Goal: Transaction & Acquisition: Purchase product/service

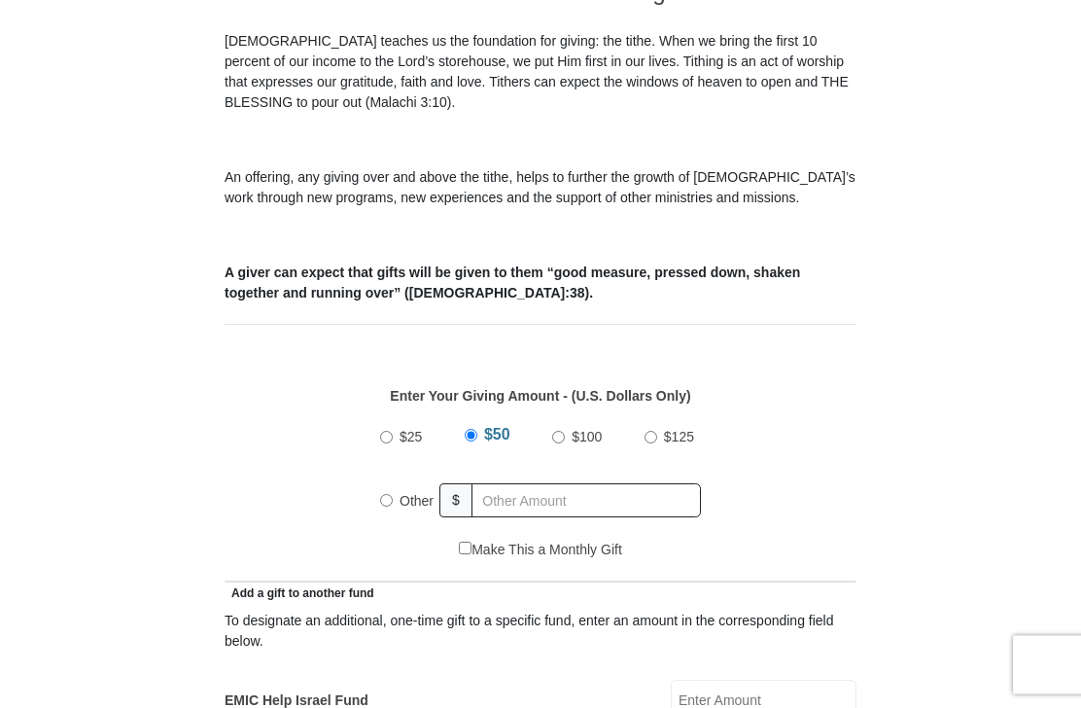
scroll to position [543, 0]
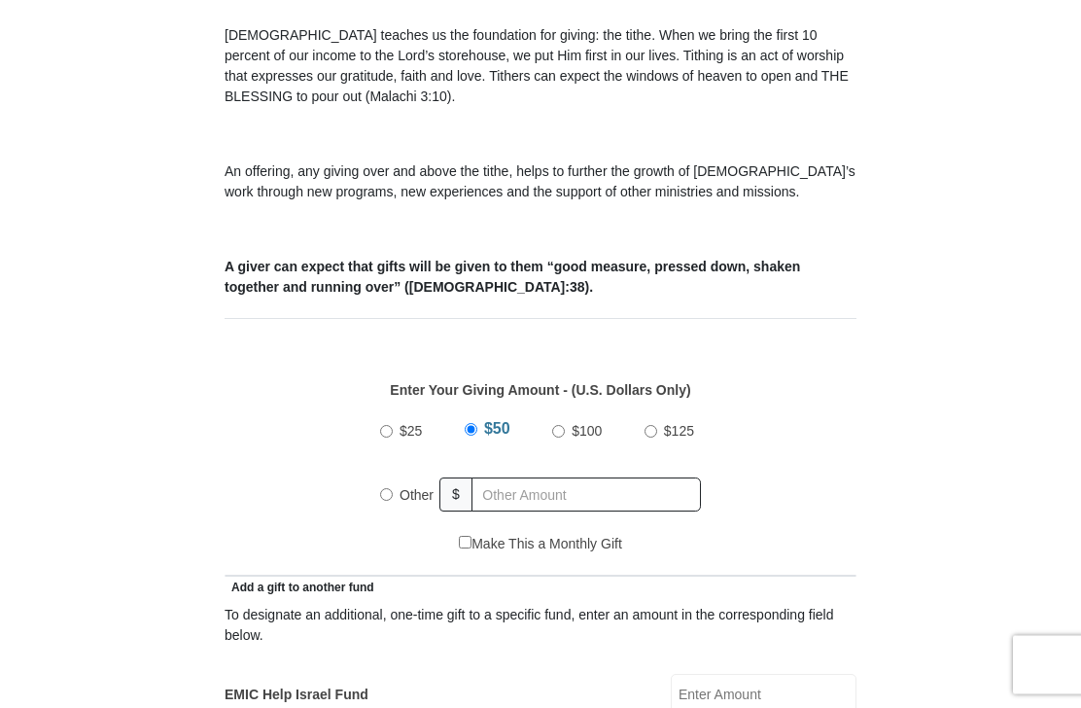
click at [398, 497] on label "Other" at bounding box center [417, 496] width 48 height 43
click at [393, 497] on input "Other" at bounding box center [386, 495] width 13 height 13
radio input "true"
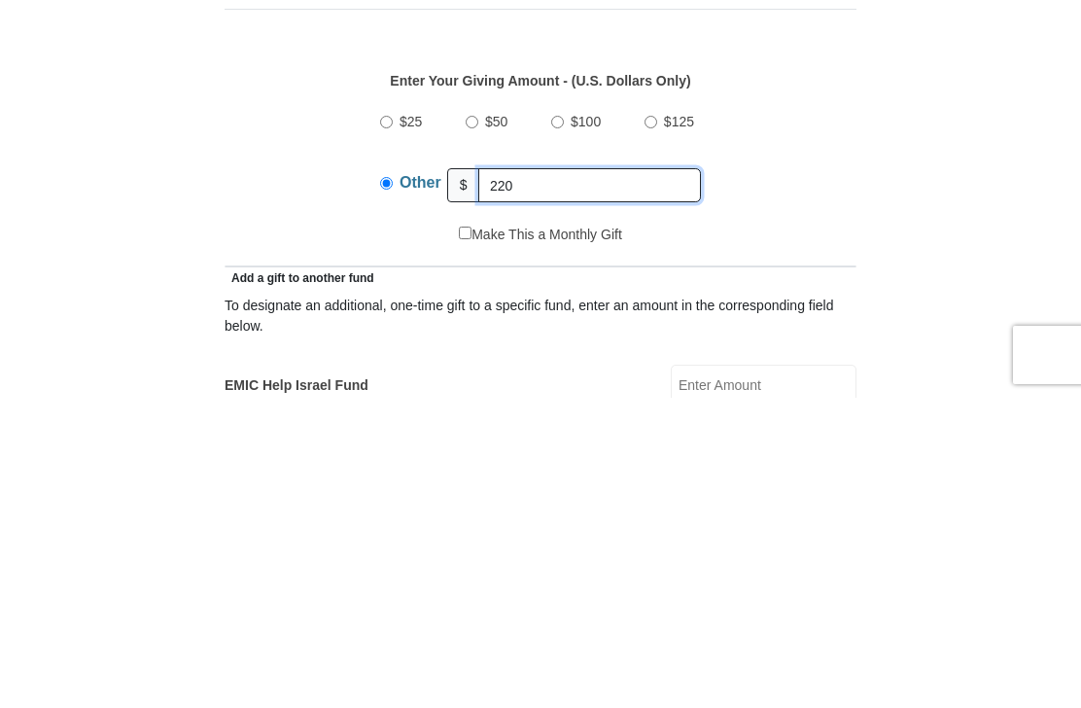
type input "220"
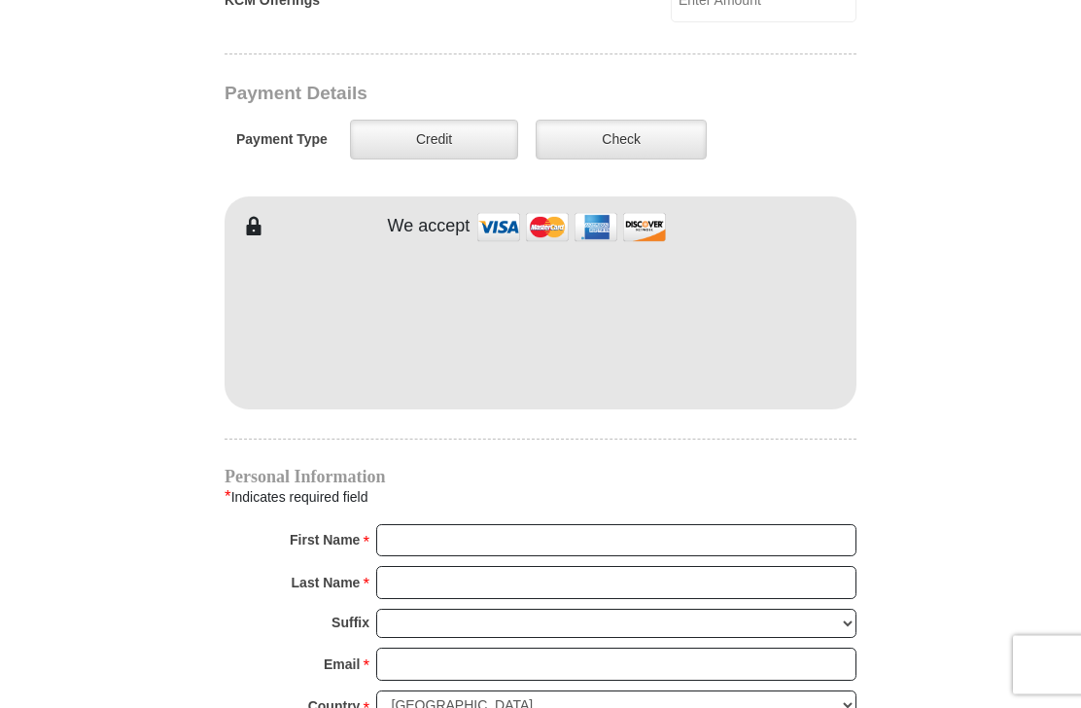
scroll to position [1550, 0]
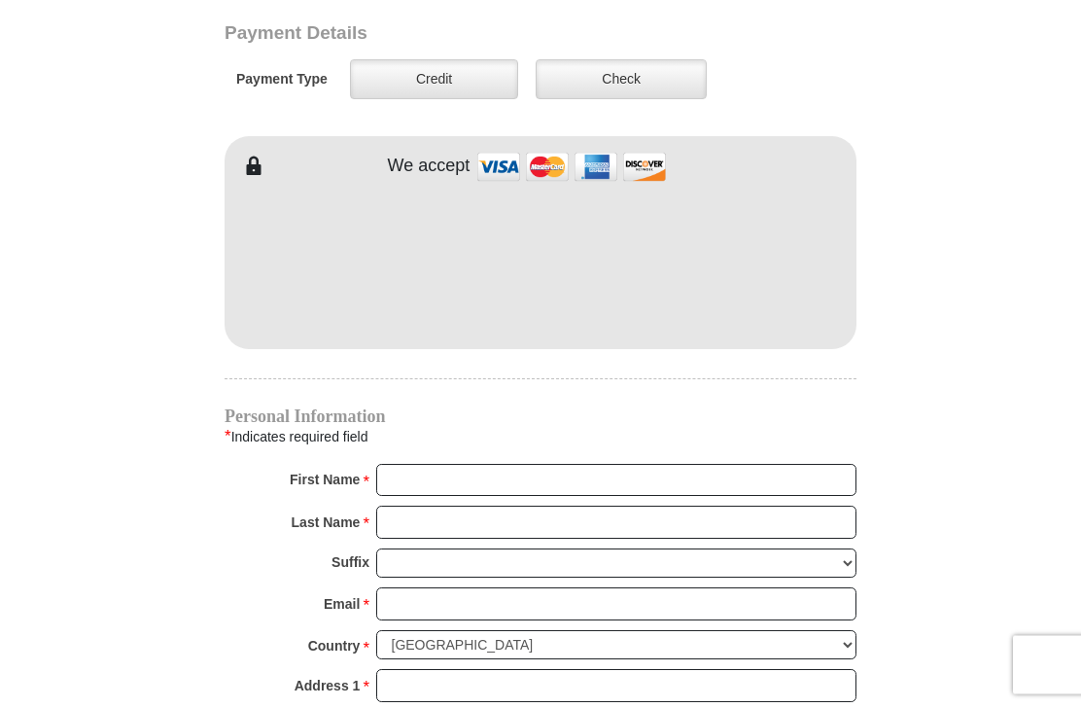
click at [626, 80] on label "Check" at bounding box center [621, 80] width 171 height 40
click at [0, 0] on input "Check" at bounding box center [0, 0] width 0 height 0
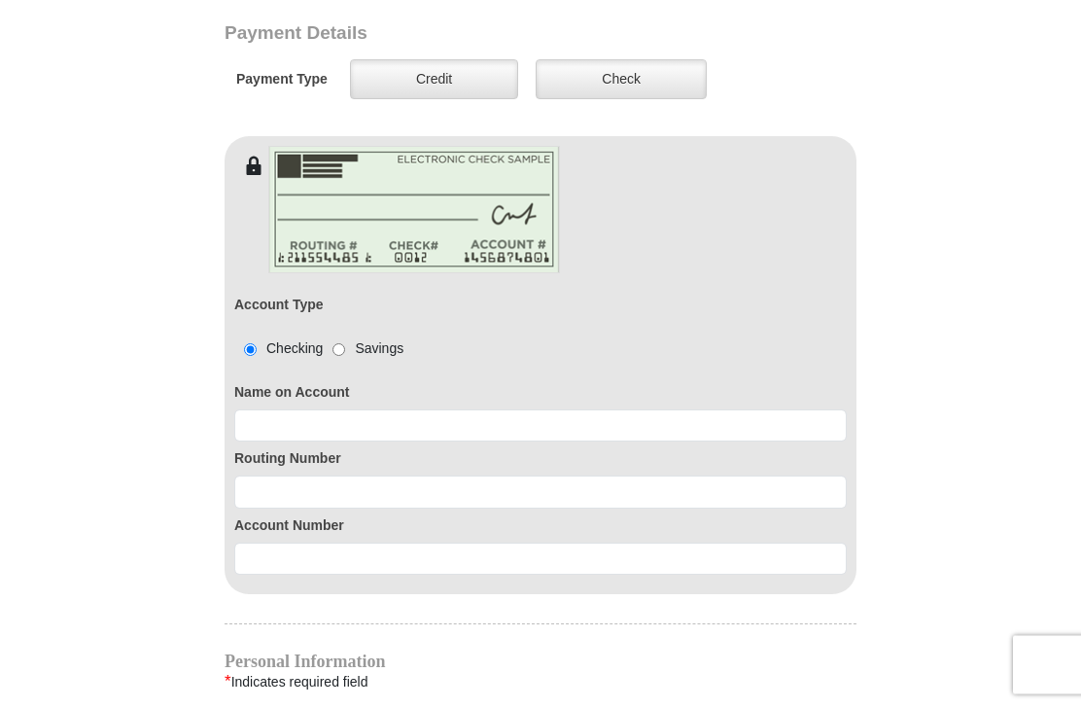
scroll to position [1551, 0]
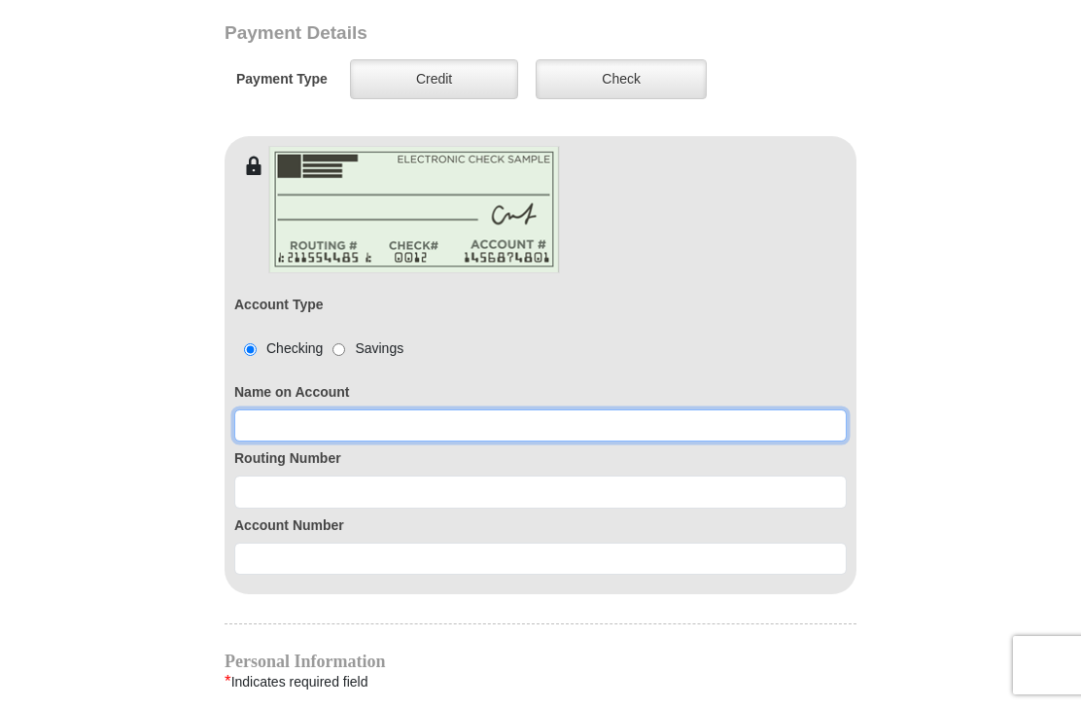
click at [357, 430] on input at bounding box center [540, 425] width 613 height 33
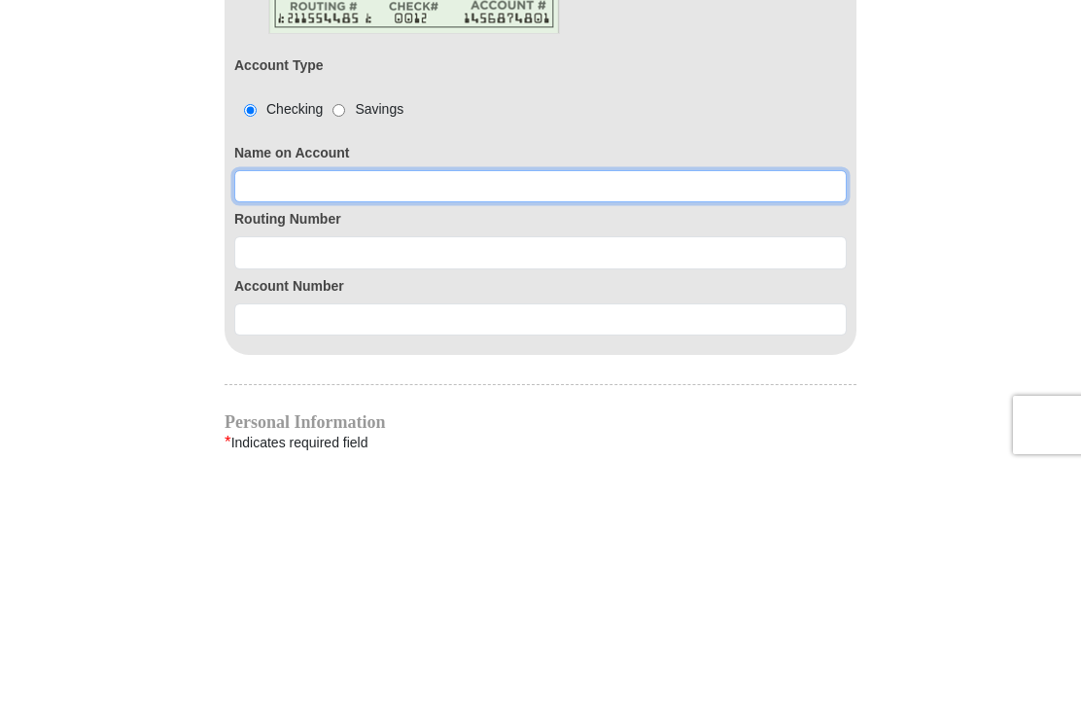
type input "Sandra Winchester"
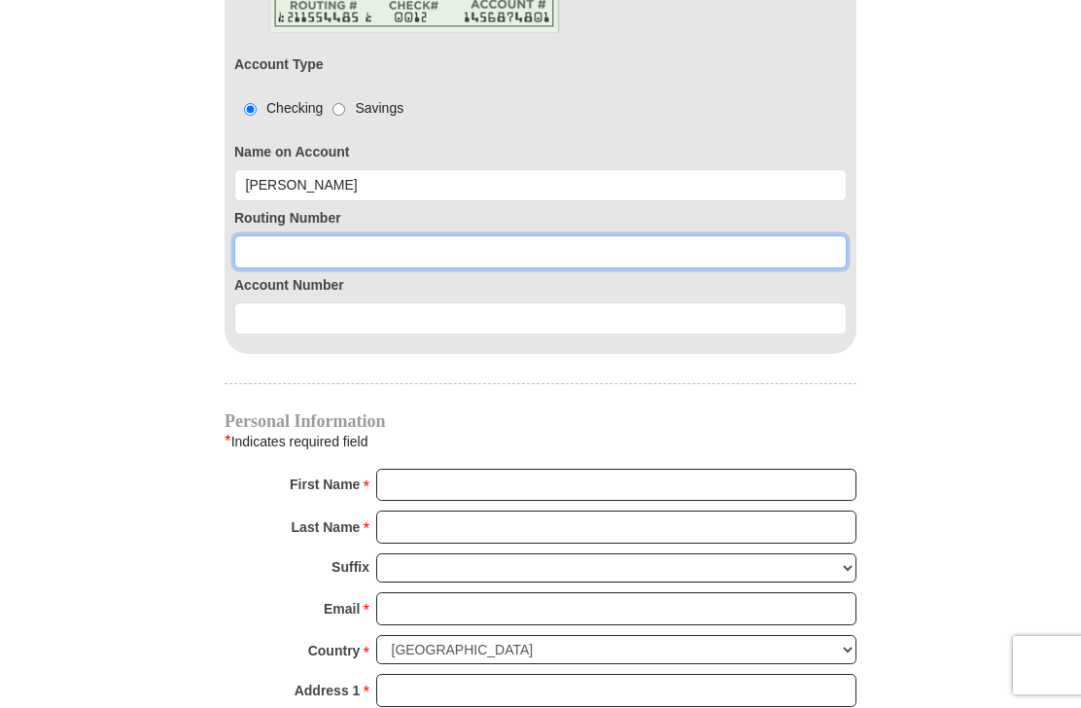
click at [341, 252] on input at bounding box center [540, 251] width 613 height 33
type input "111301122"
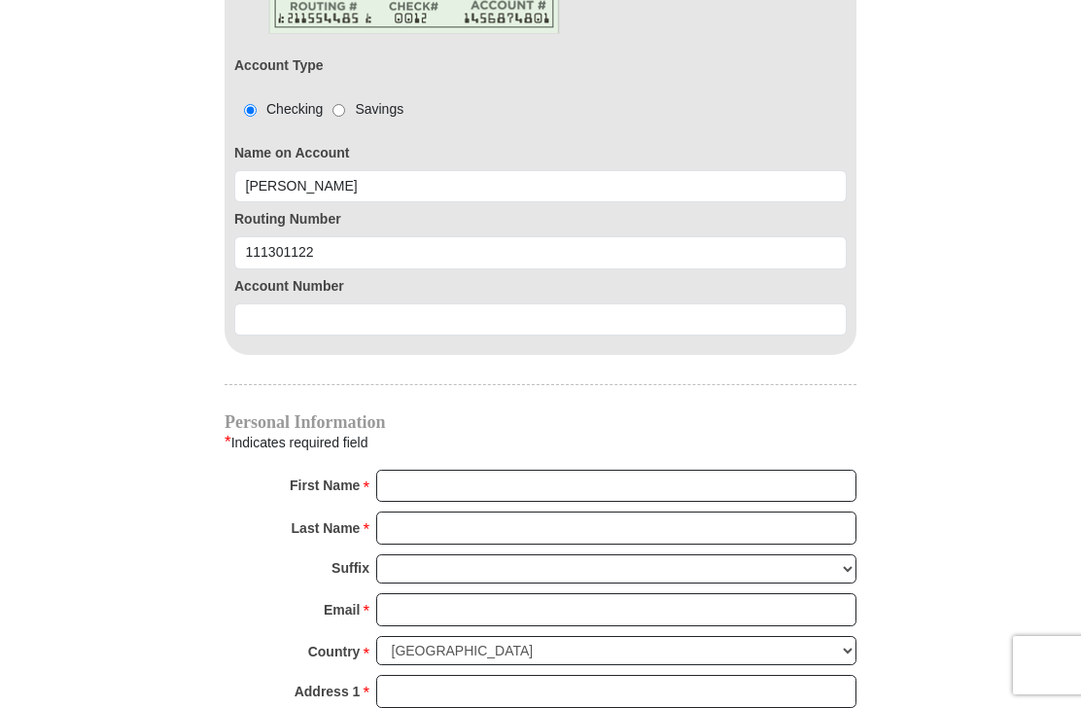
click at [271, 328] on input at bounding box center [540, 319] width 613 height 33
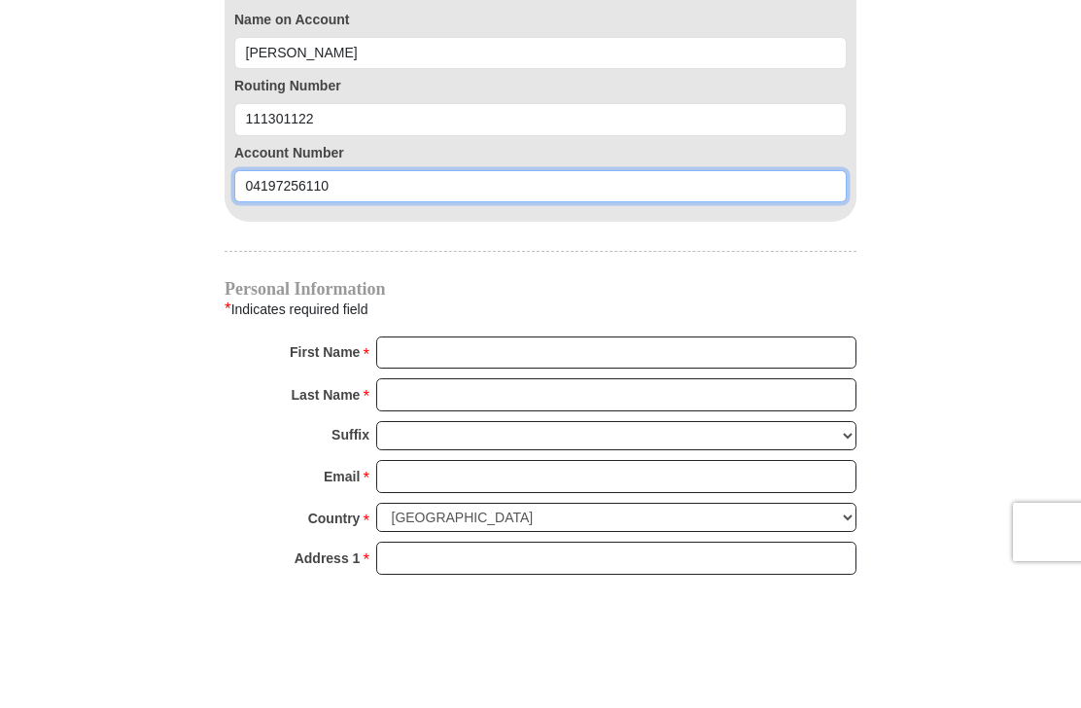
type input "04197256110"
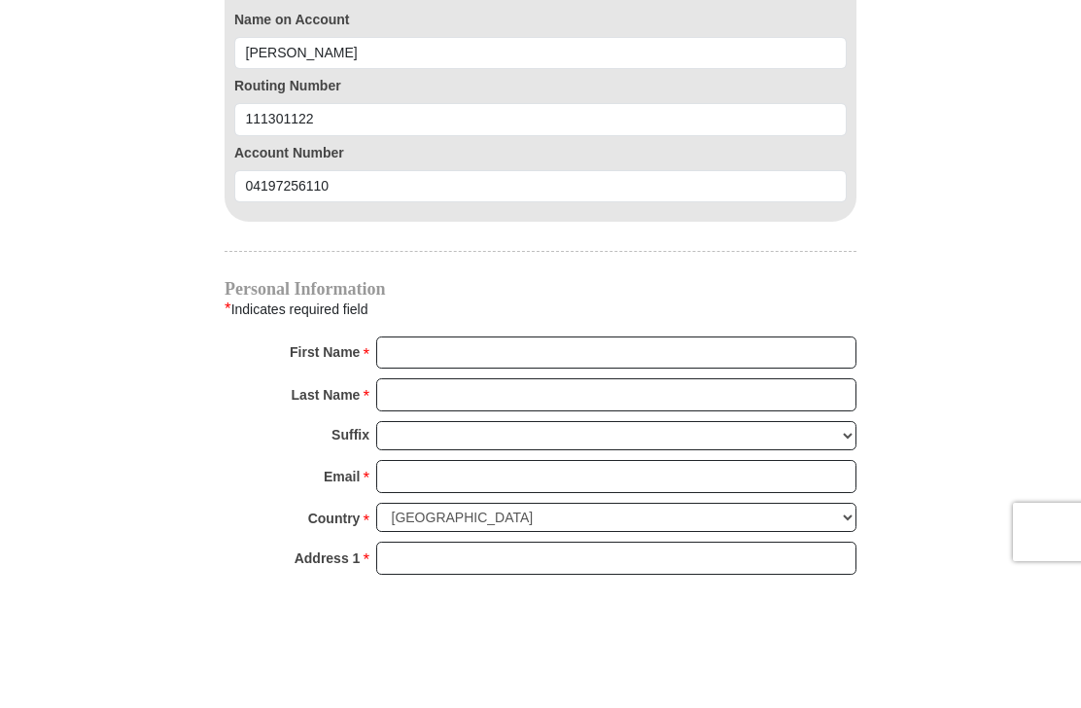
click at [475, 470] on input "First Name *" at bounding box center [616, 486] width 480 height 33
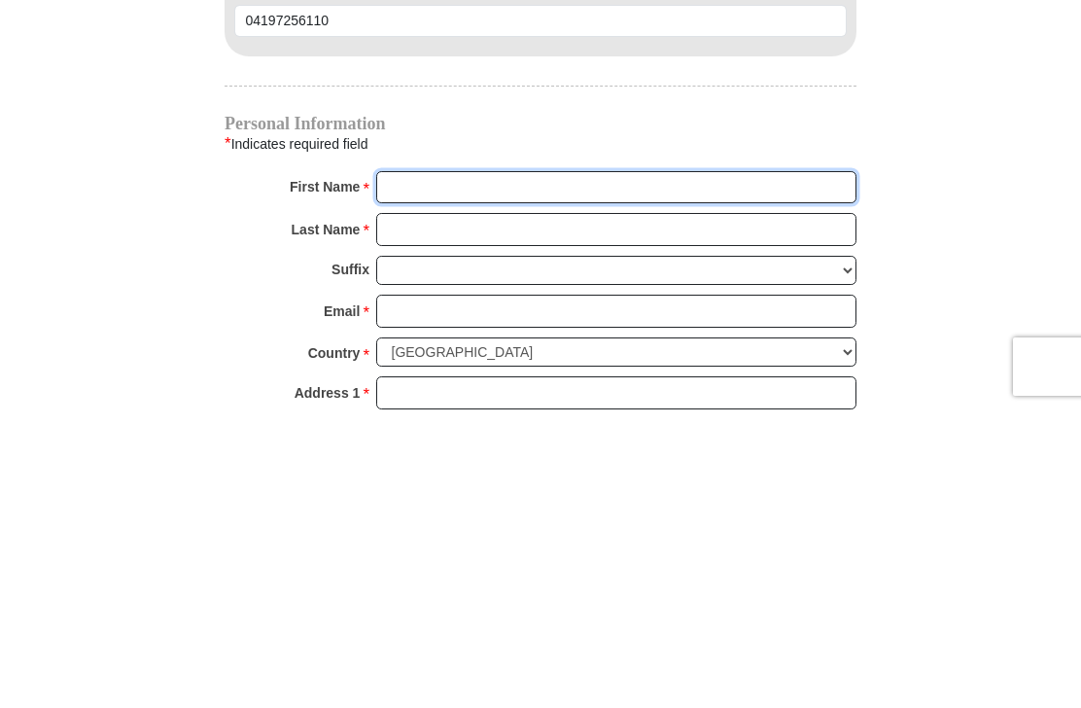
type input "Sandra"
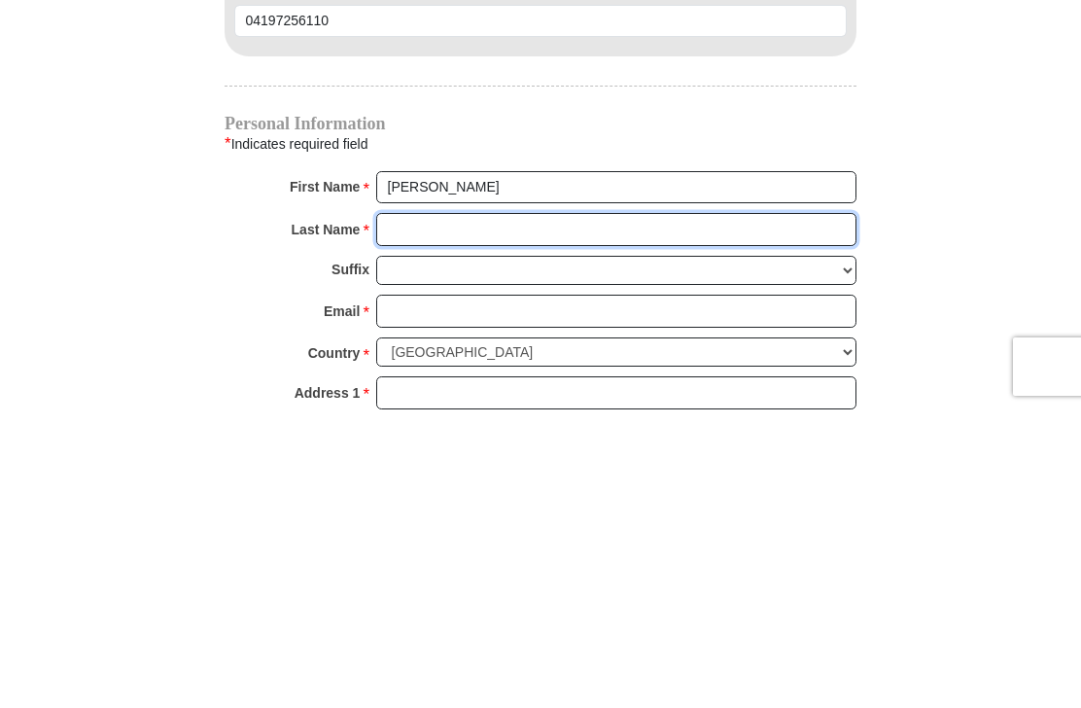
type input "Winchester"
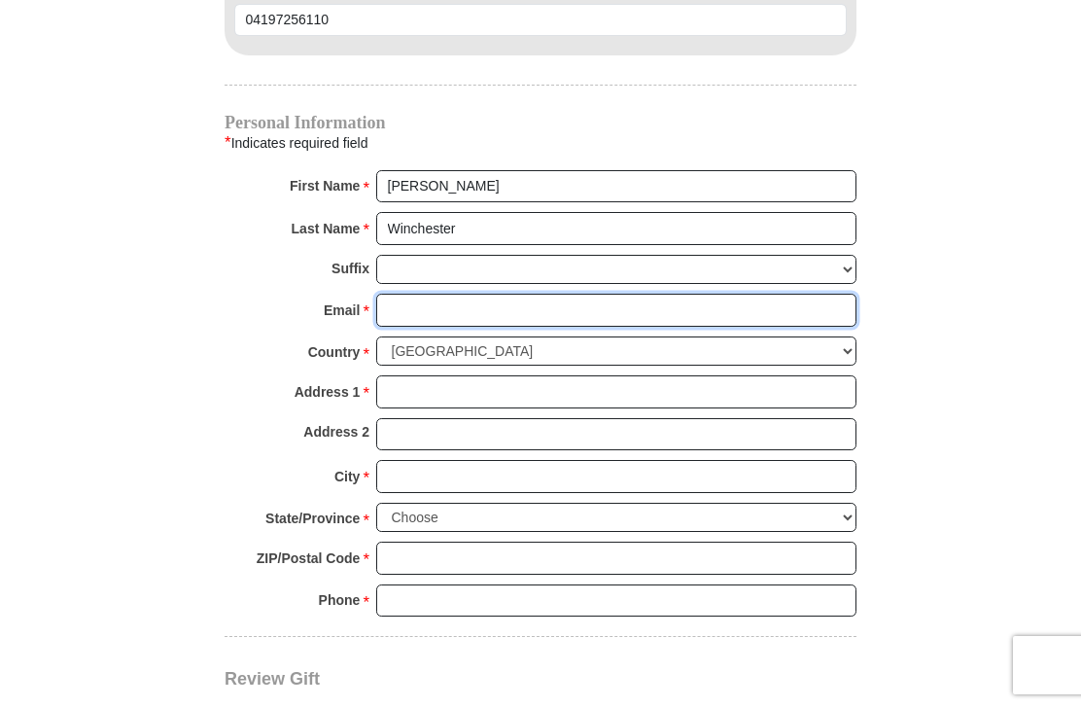
click at [432, 313] on input "Email *" at bounding box center [616, 310] width 480 height 33
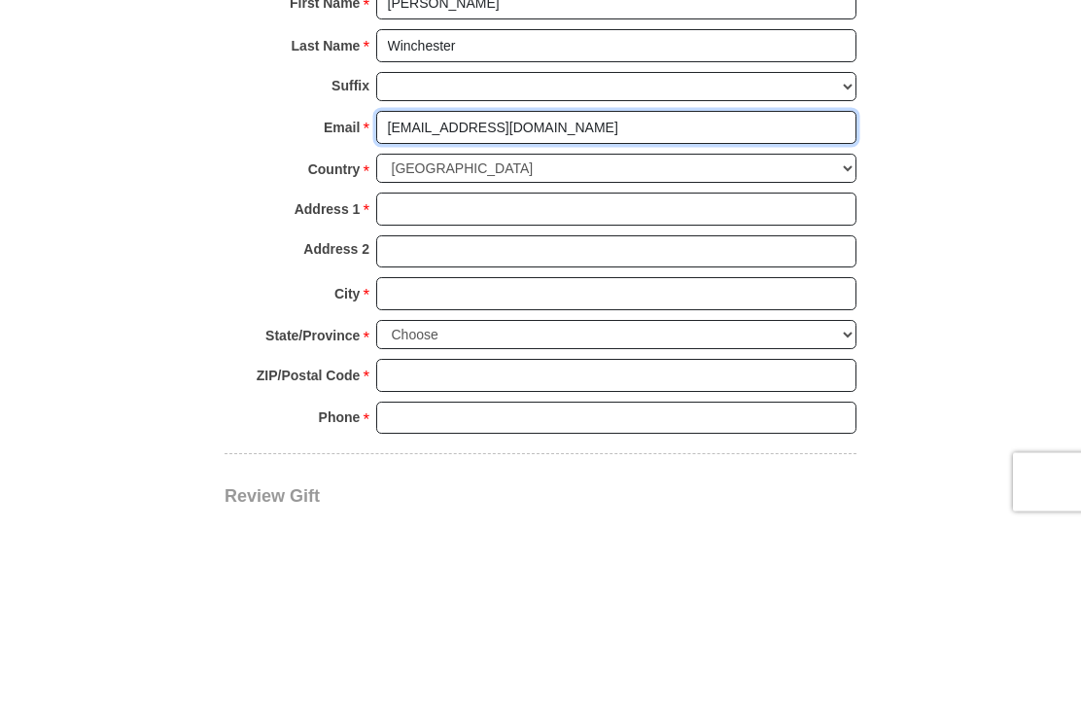
type input "bwinchester2@suddenlink.net"
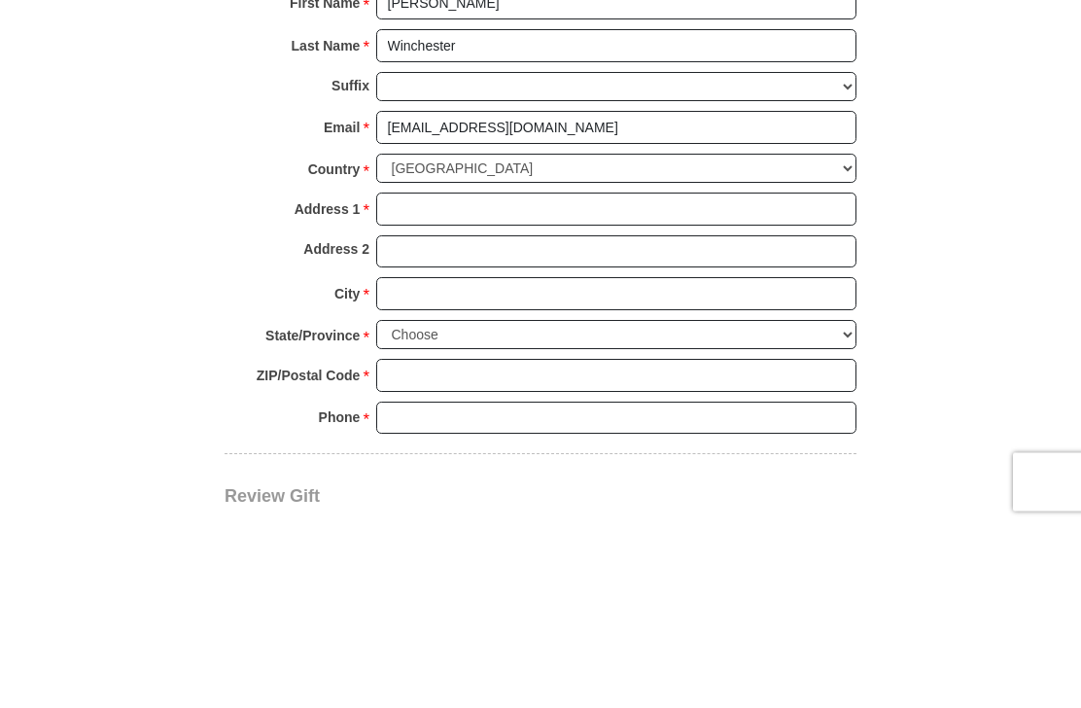
click at [452, 376] on input "Address 1 *" at bounding box center [616, 392] width 480 height 33
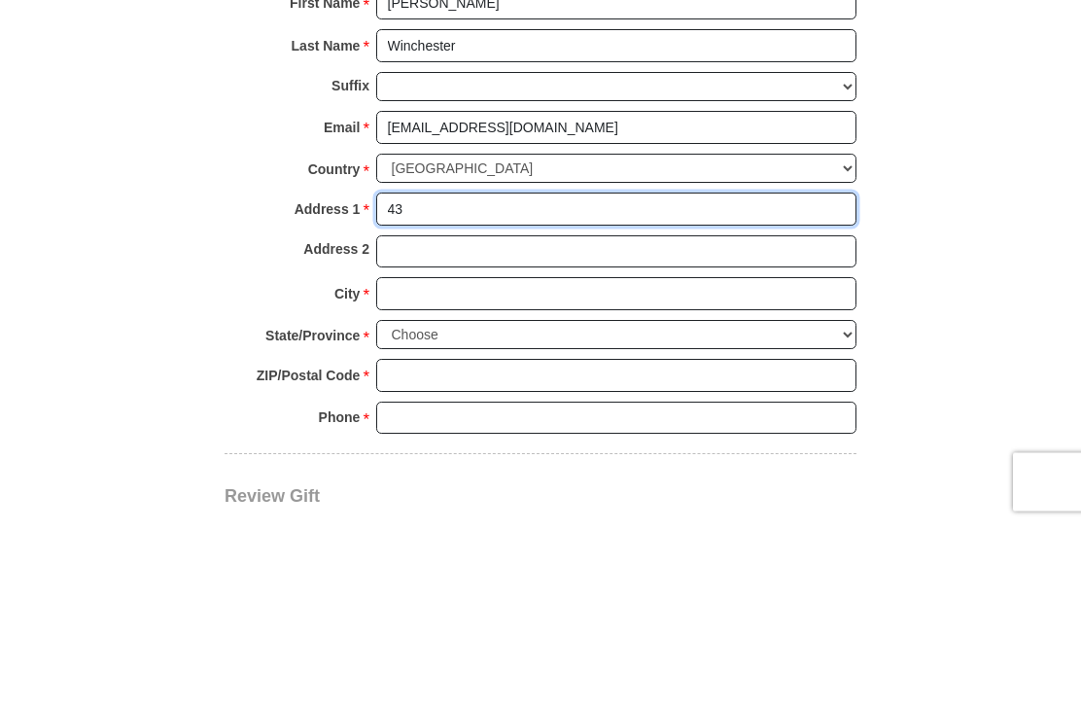
type input "4"
type input "5357 Harwood"
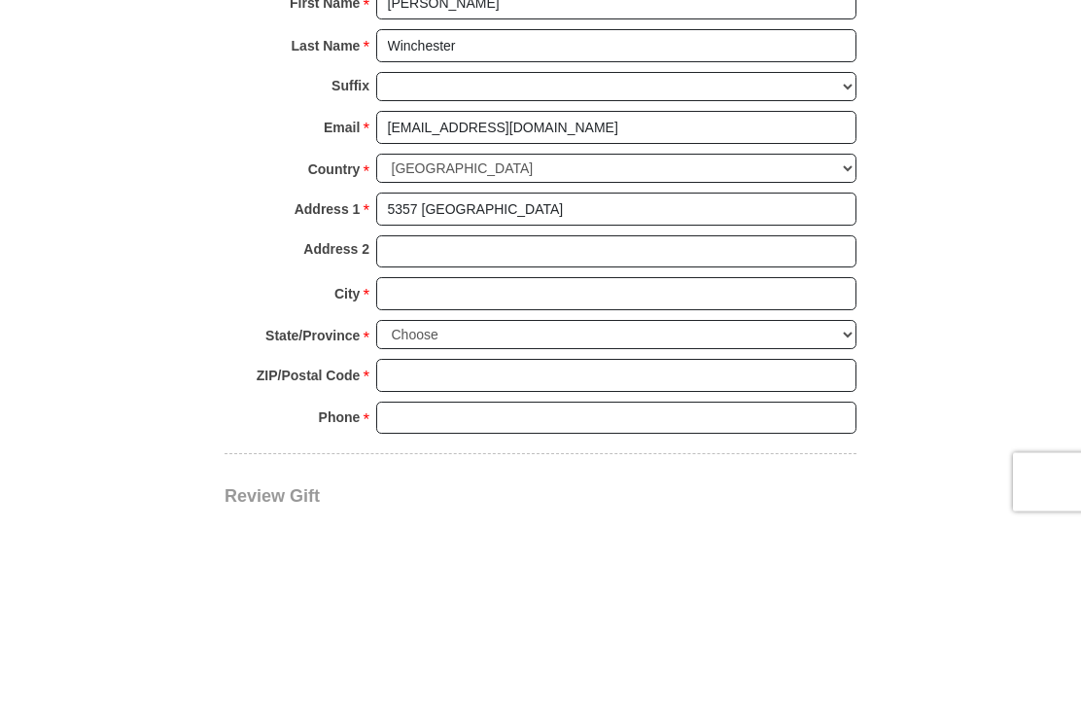
click at [429, 461] on input "City *" at bounding box center [616, 477] width 480 height 33
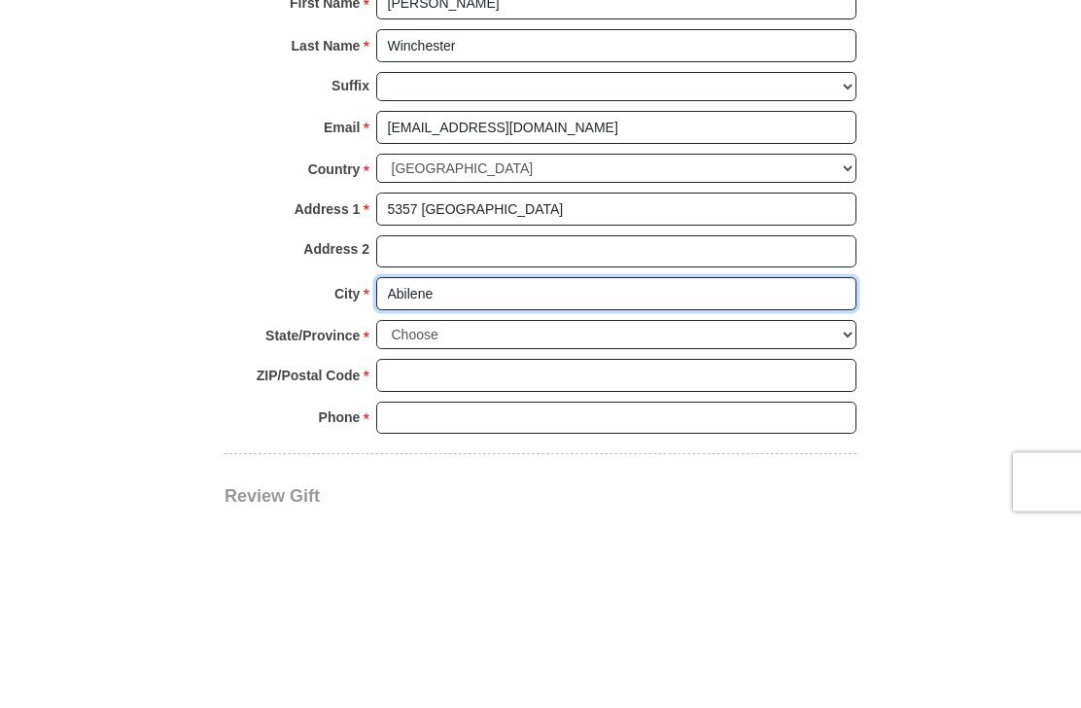
type input "Abilene"
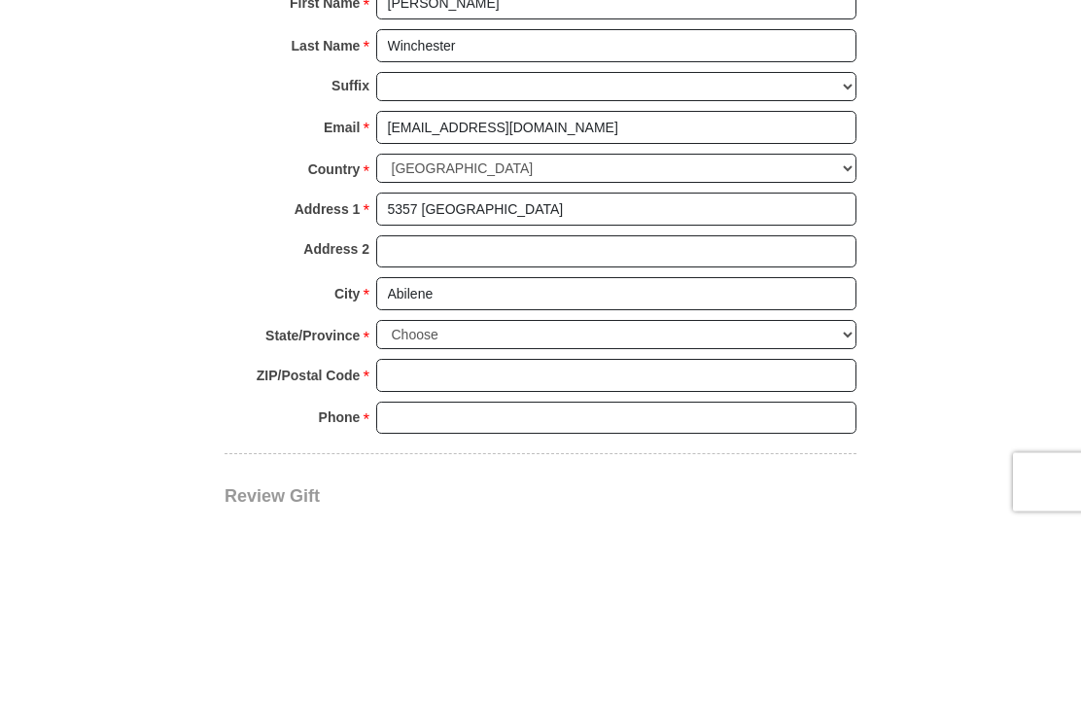
click at [443, 504] on select "Choose Alabama Alaska American Samoa Arizona Arkansas Armed Forces Americas Arm…" at bounding box center [616, 519] width 480 height 30
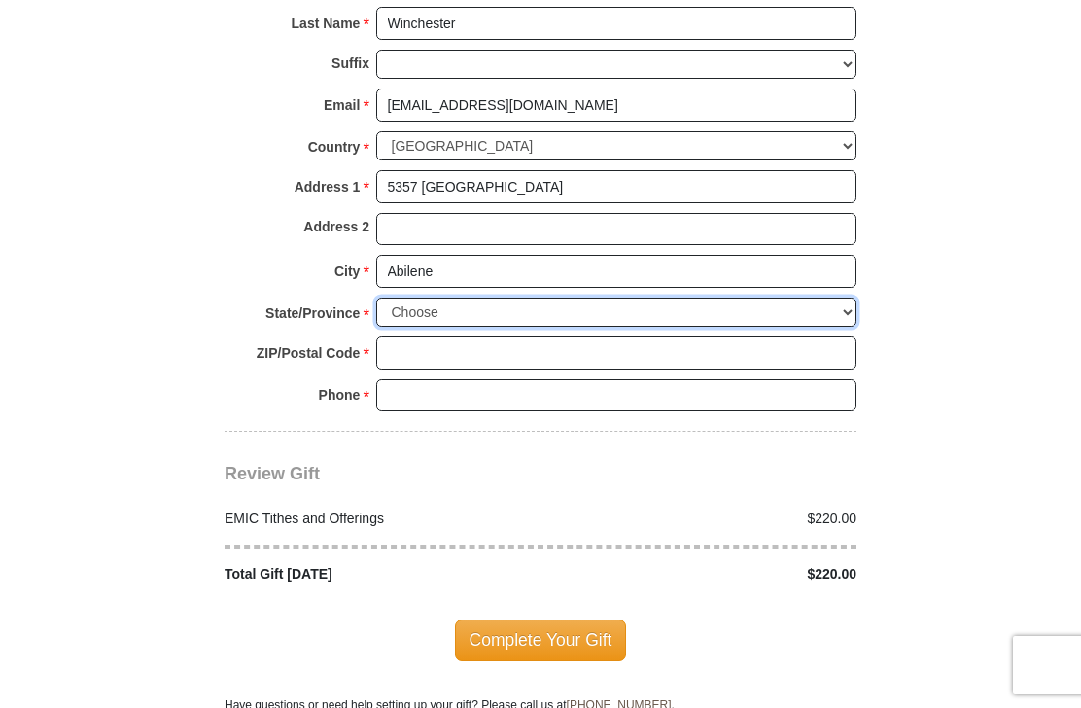
scroll to position [2294, 0]
click at [438, 300] on select "Choose Alabama Alaska American Samoa Arizona Arkansas Armed Forces Americas Arm…" at bounding box center [616, 314] width 480 height 30
select select "TX"
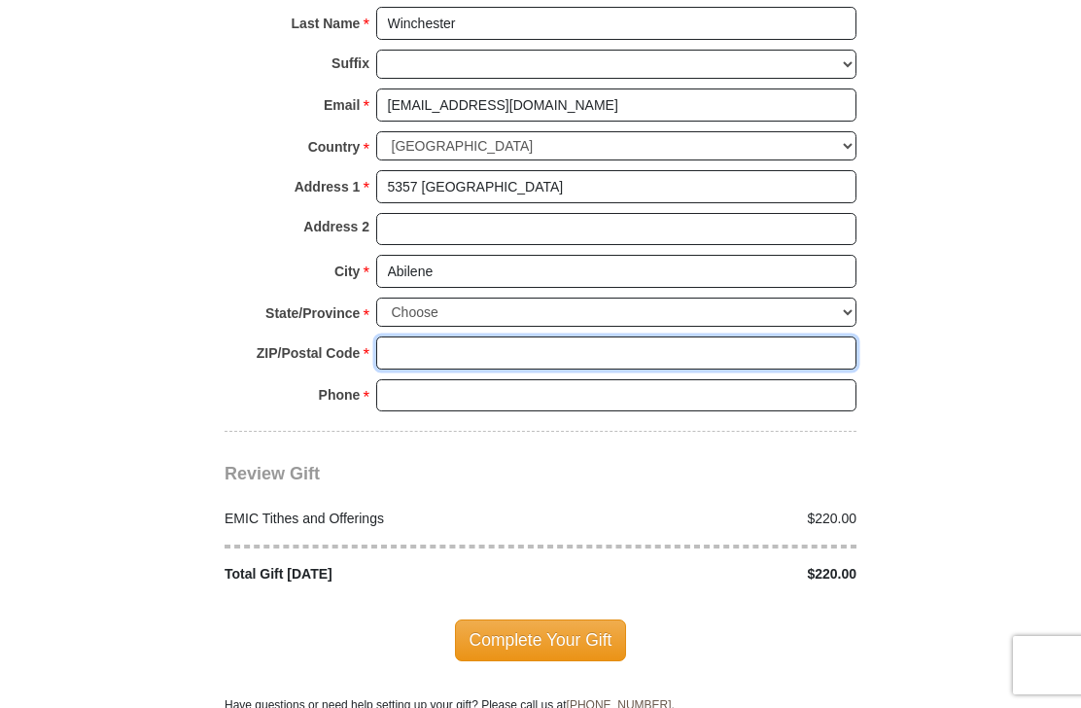
click at [438, 339] on input "ZIP/Postal Code *" at bounding box center [616, 352] width 480 height 33
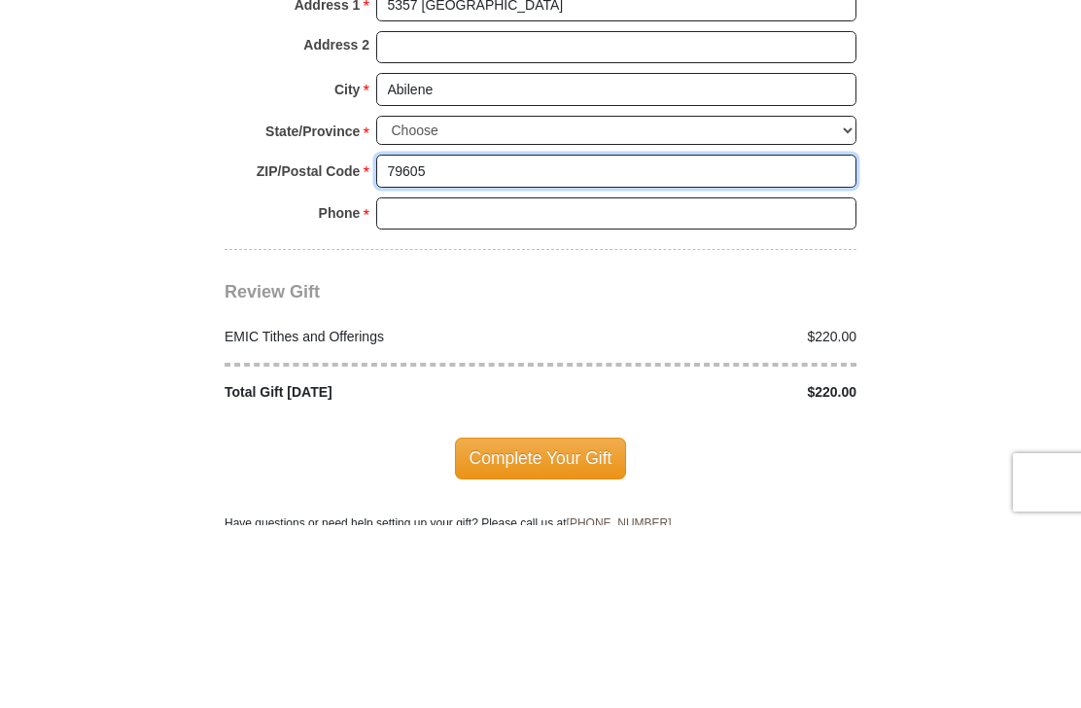
type input "79605"
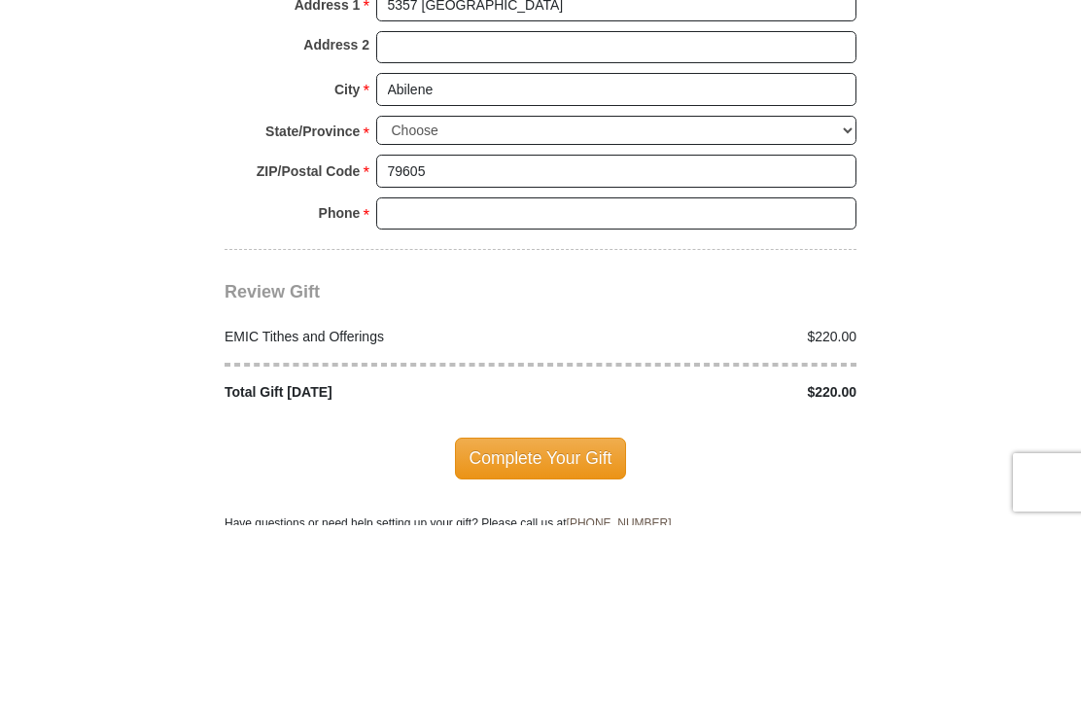
click at [443, 380] on input "Phone * *" at bounding box center [616, 396] width 480 height 33
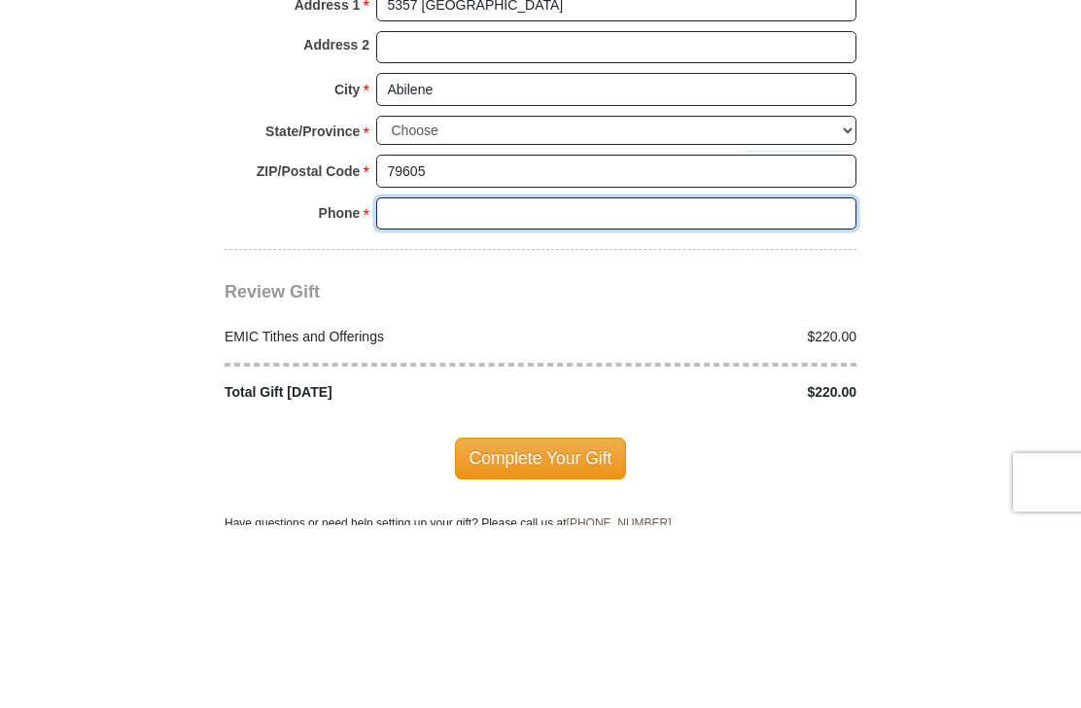
type input "3257251063"
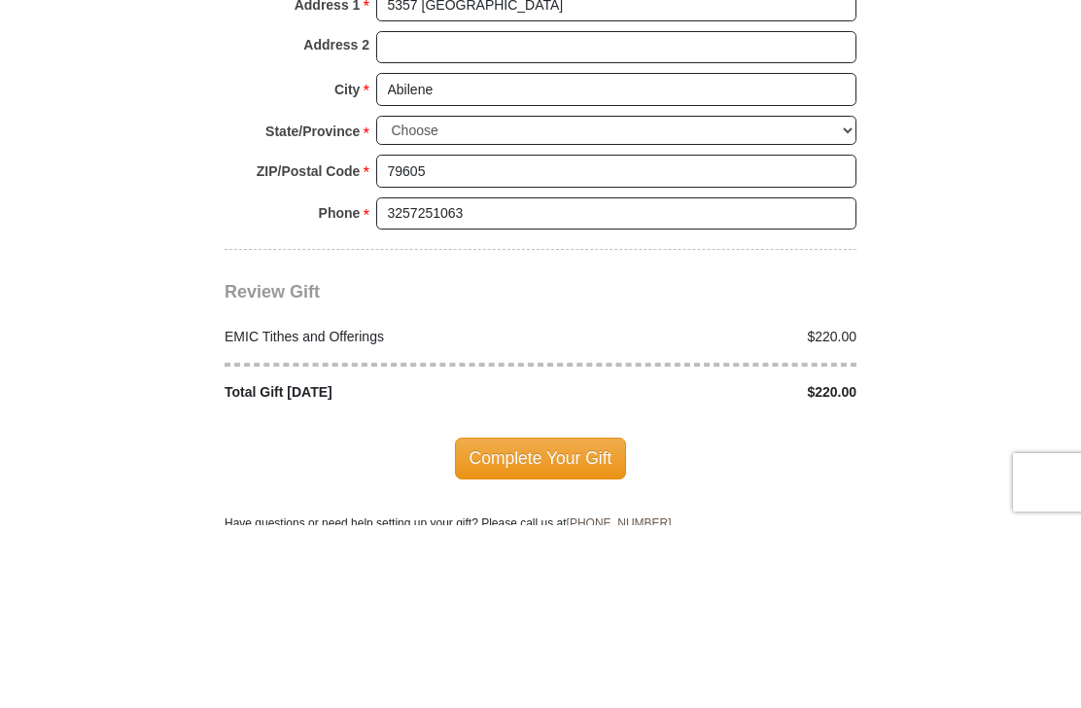
scroll to position [2478, 0]
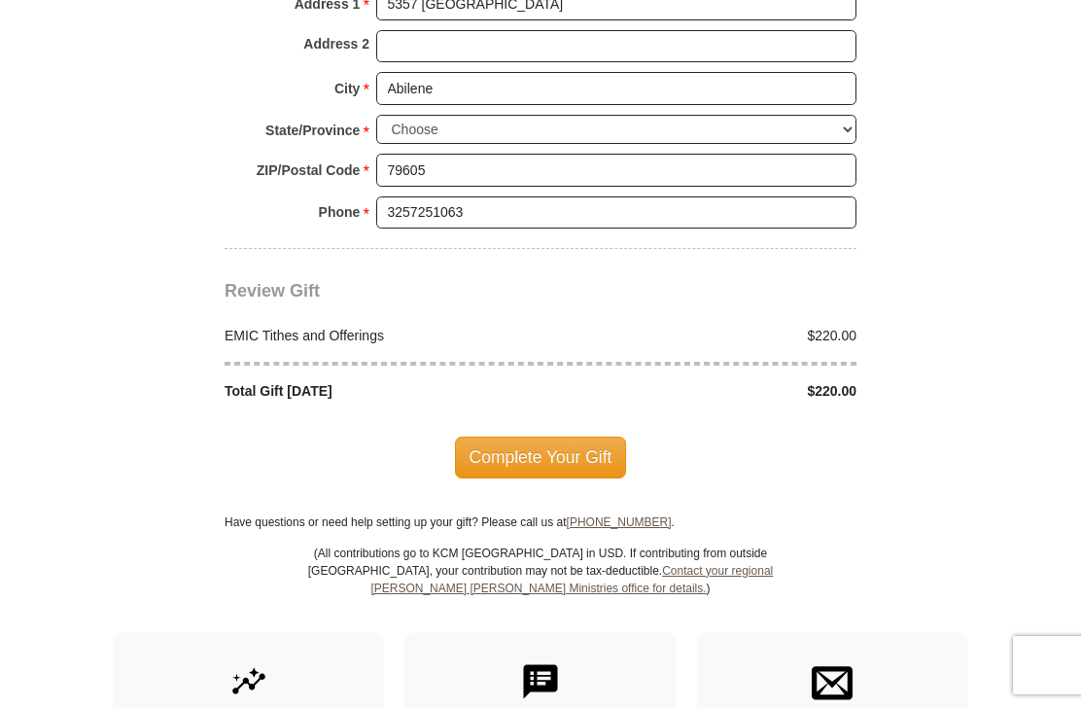
click at [570, 448] on span "Complete Your Gift" at bounding box center [541, 457] width 172 height 41
